Goal: Navigation & Orientation: Go to known website

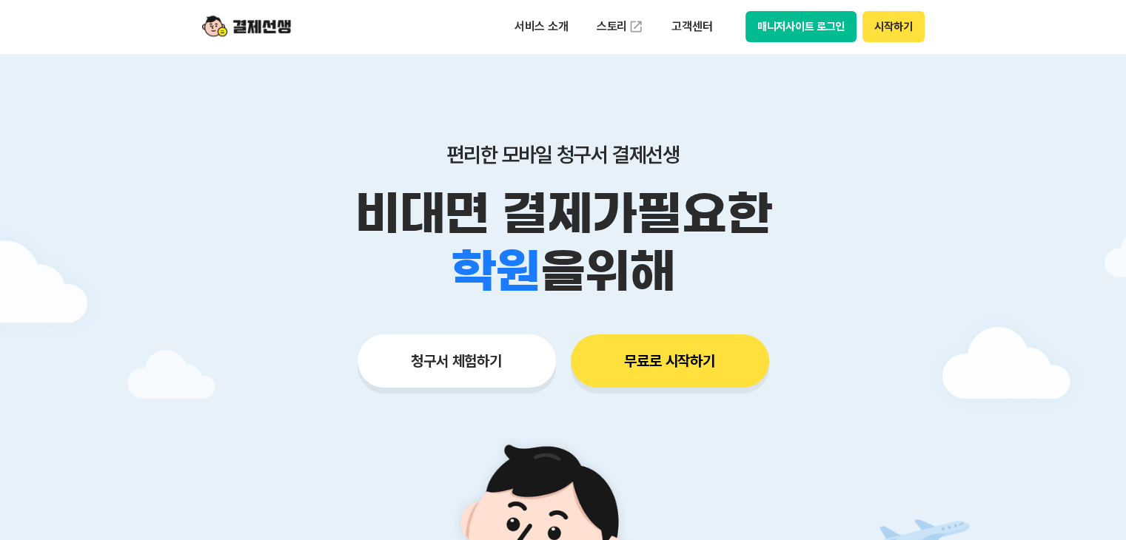
click at [798, 28] on button "매니저사이트 로그인" at bounding box center [801, 26] width 112 height 31
click at [761, 19] on button "매니저사이트 로그인" at bounding box center [801, 26] width 112 height 31
click at [792, 36] on button "매니저사이트 로그인" at bounding box center [801, 26] width 112 height 31
